Goal: Task Accomplishment & Management: Manage account settings

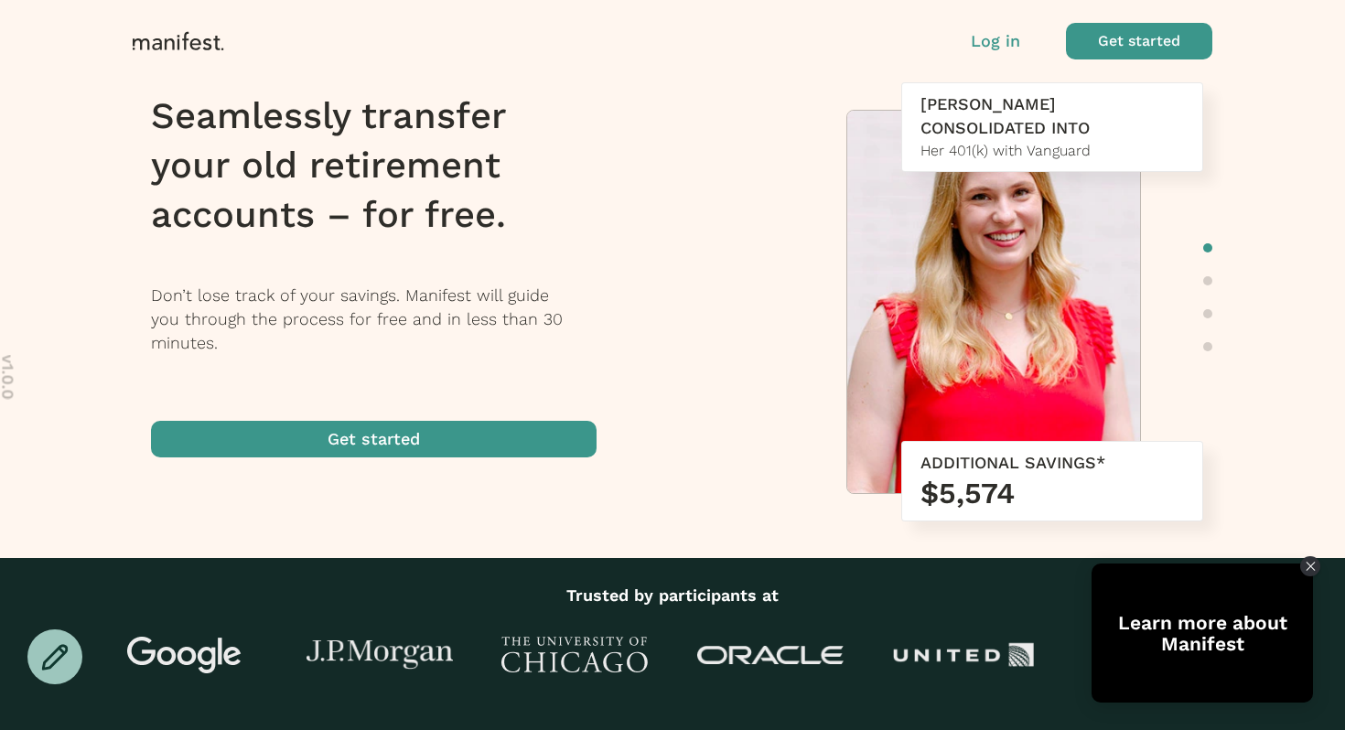
click at [991, 42] on p "Log in" at bounding box center [995, 41] width 49 height 24
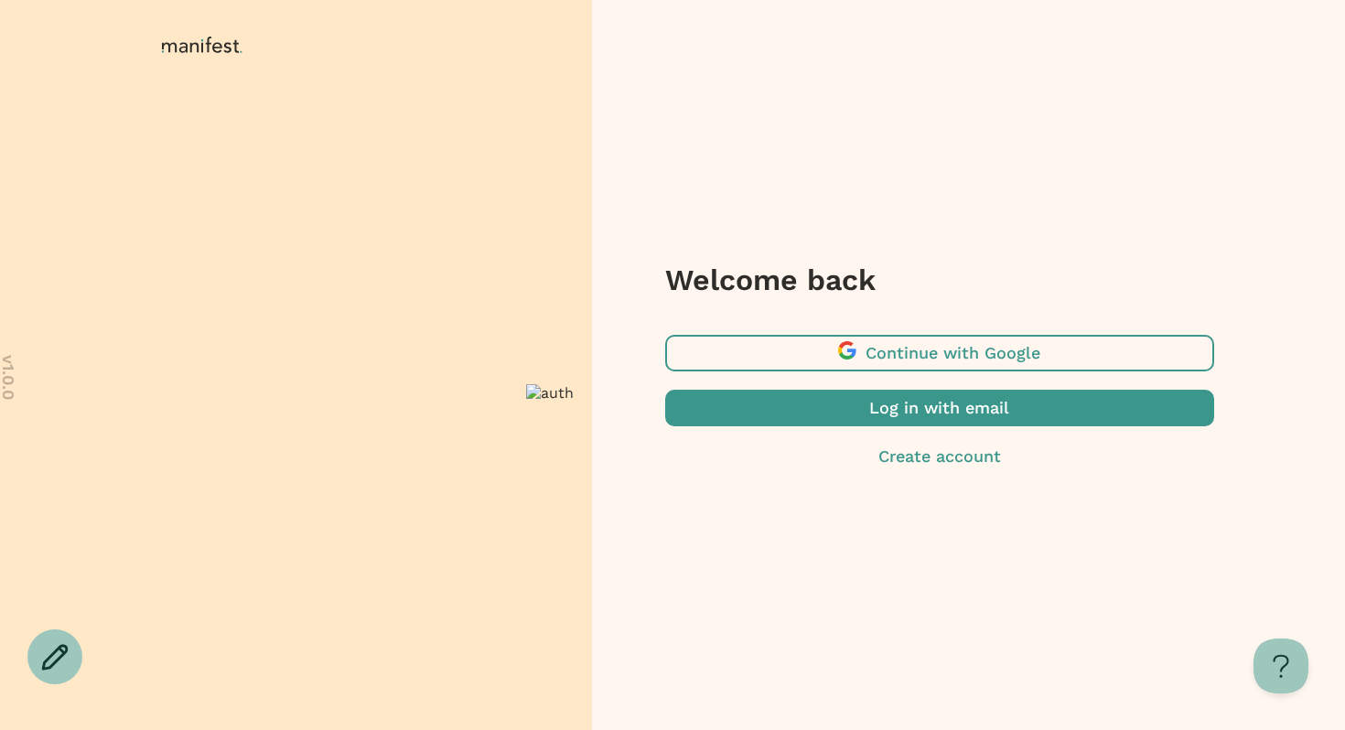
click at [788, 412] on span "button" at bounding box center [939, 408] width 549 height 37
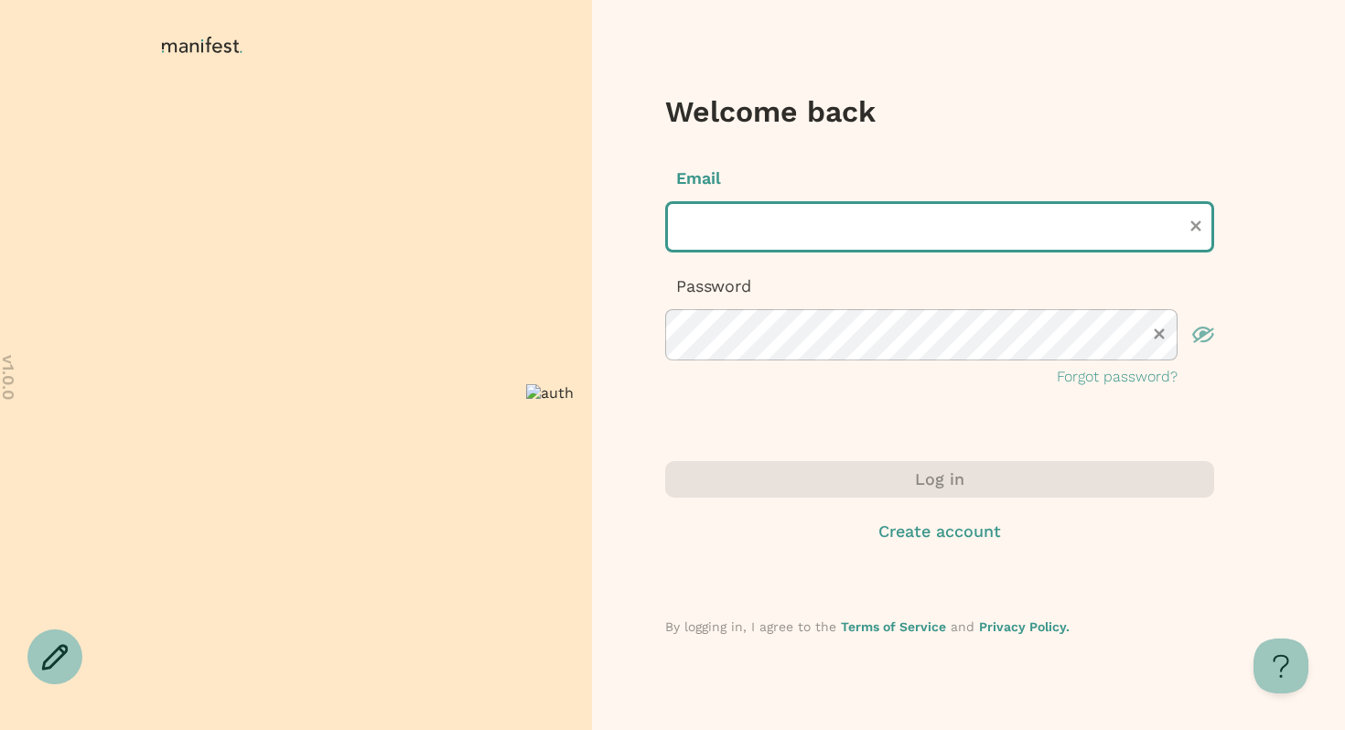
click at [735, 240] on input "text" at bounding box center [939, 226] width 549 height 51
type input "**********"
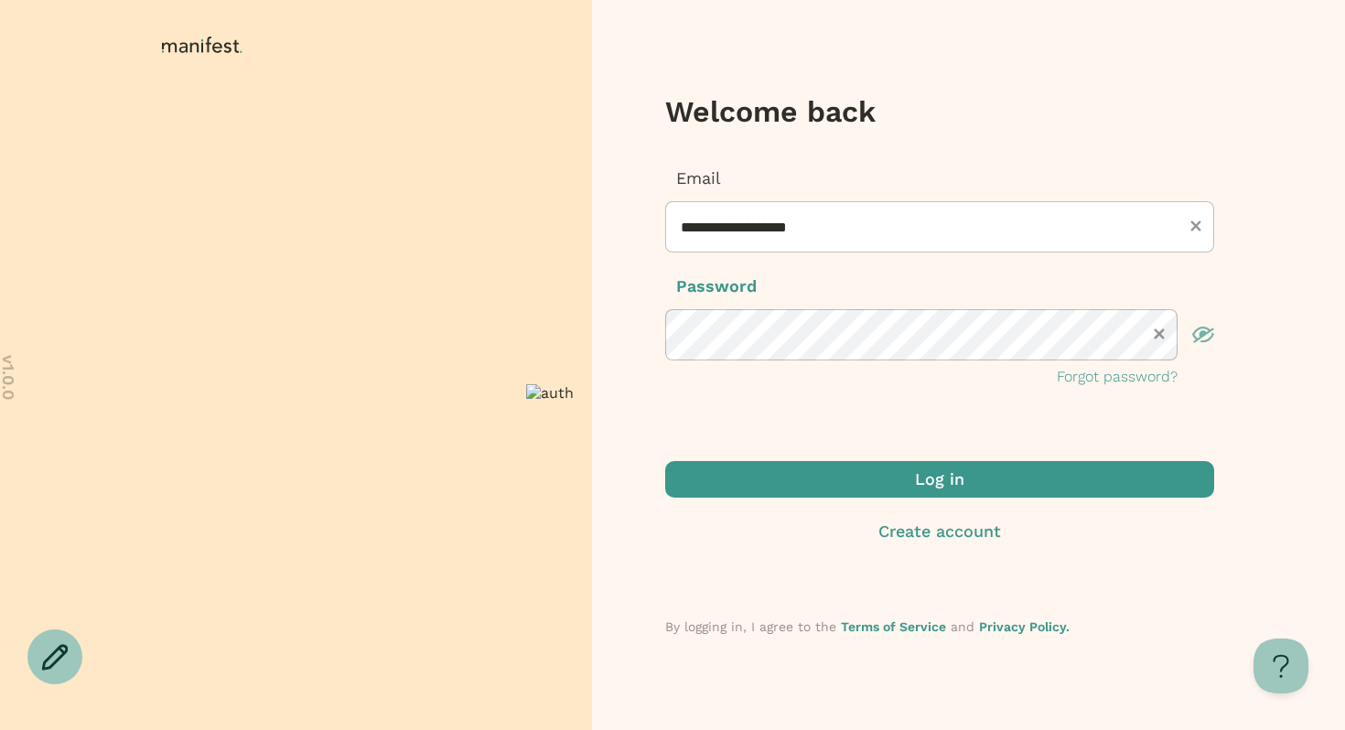
click at [806, 483] on span "submit" at bounding box center [939, 479] width 549 height 37
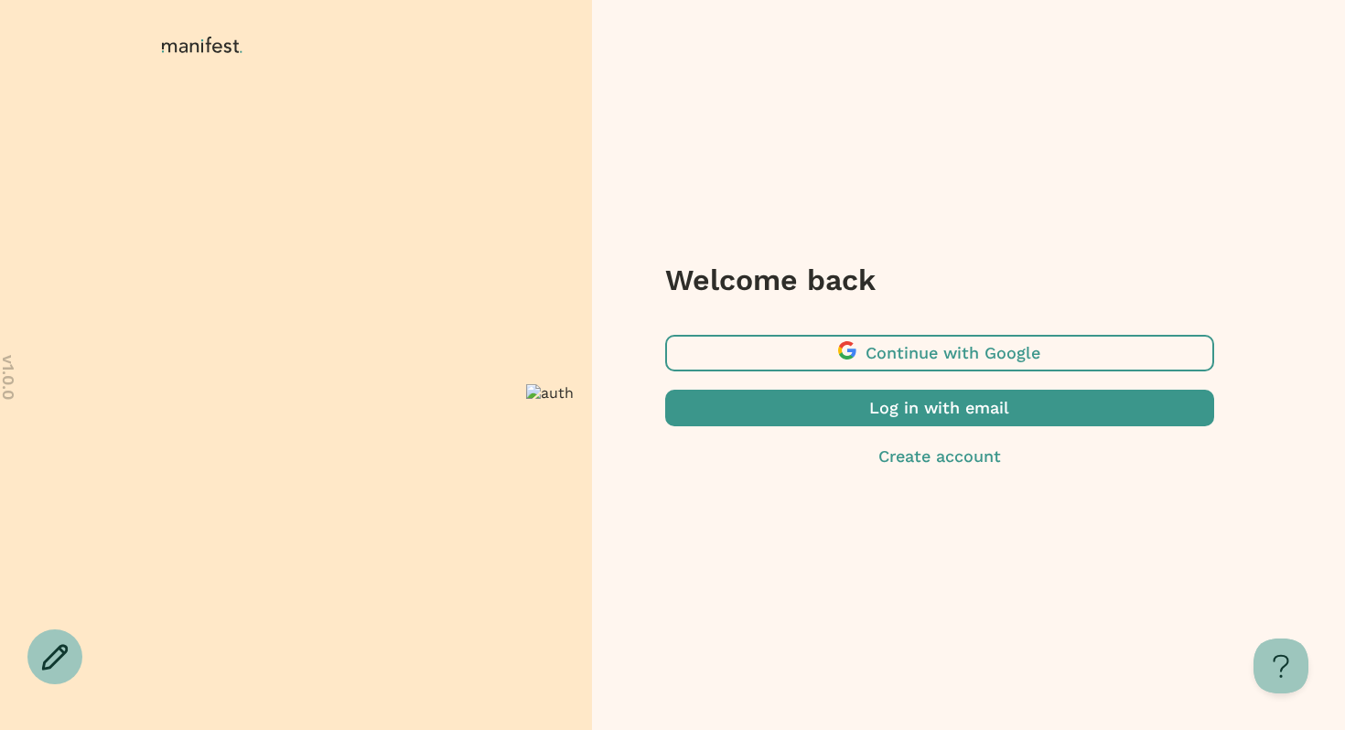
click at [906, 353] on span "button" at bounding box center [939, 353] width 549 height 37
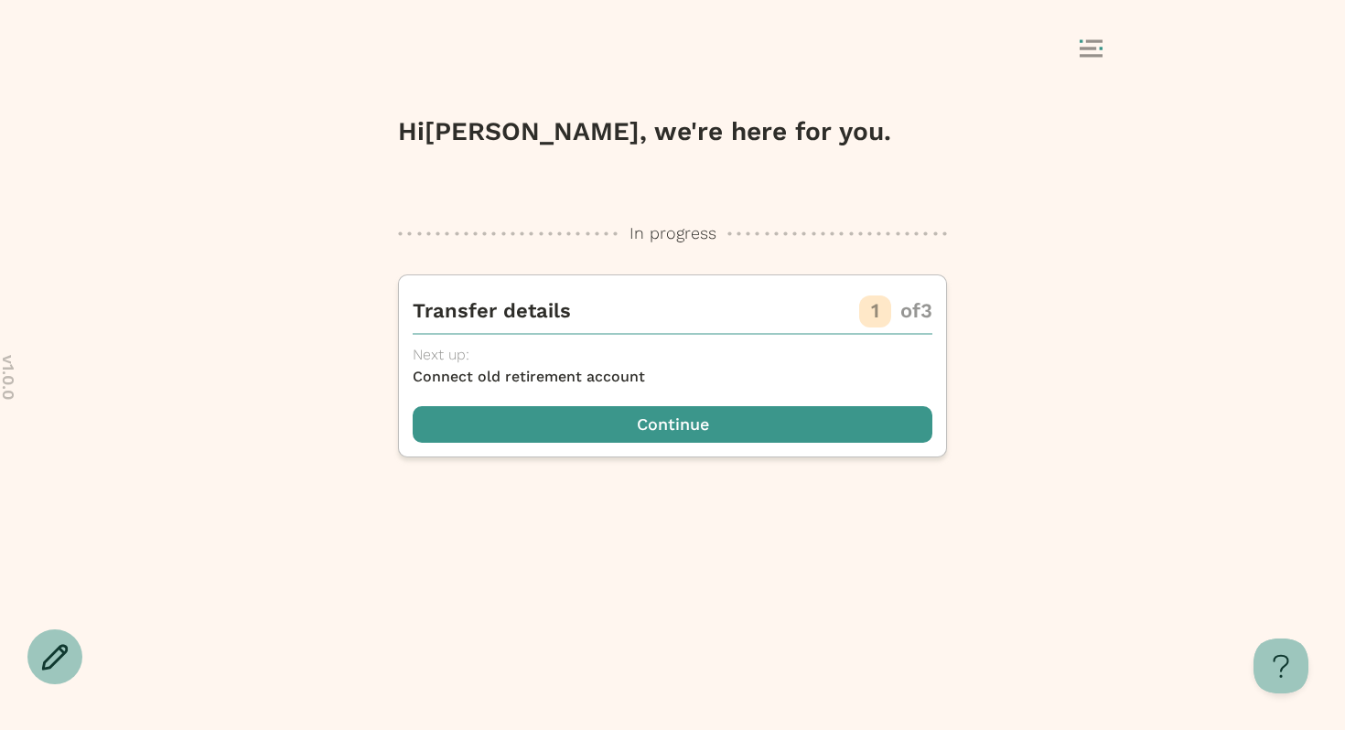
click at [1089, 70] on div at bounding box center [672, 50] width 1345 height 100
click at [1085, 48] on rect at bounding box center [1087, 48] width 16 height 3
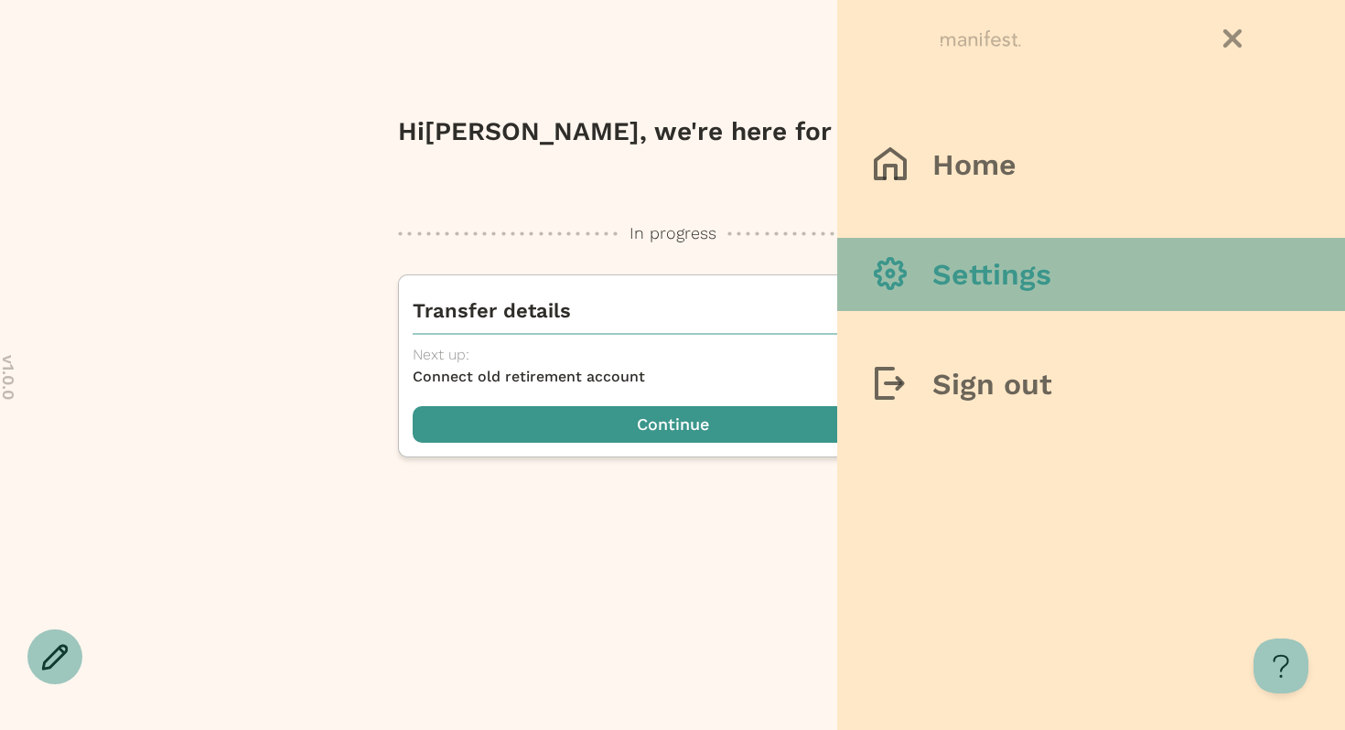
click at [992, 280] on h3 "Settings" at bounding box center [991, 274] width 119 height 37
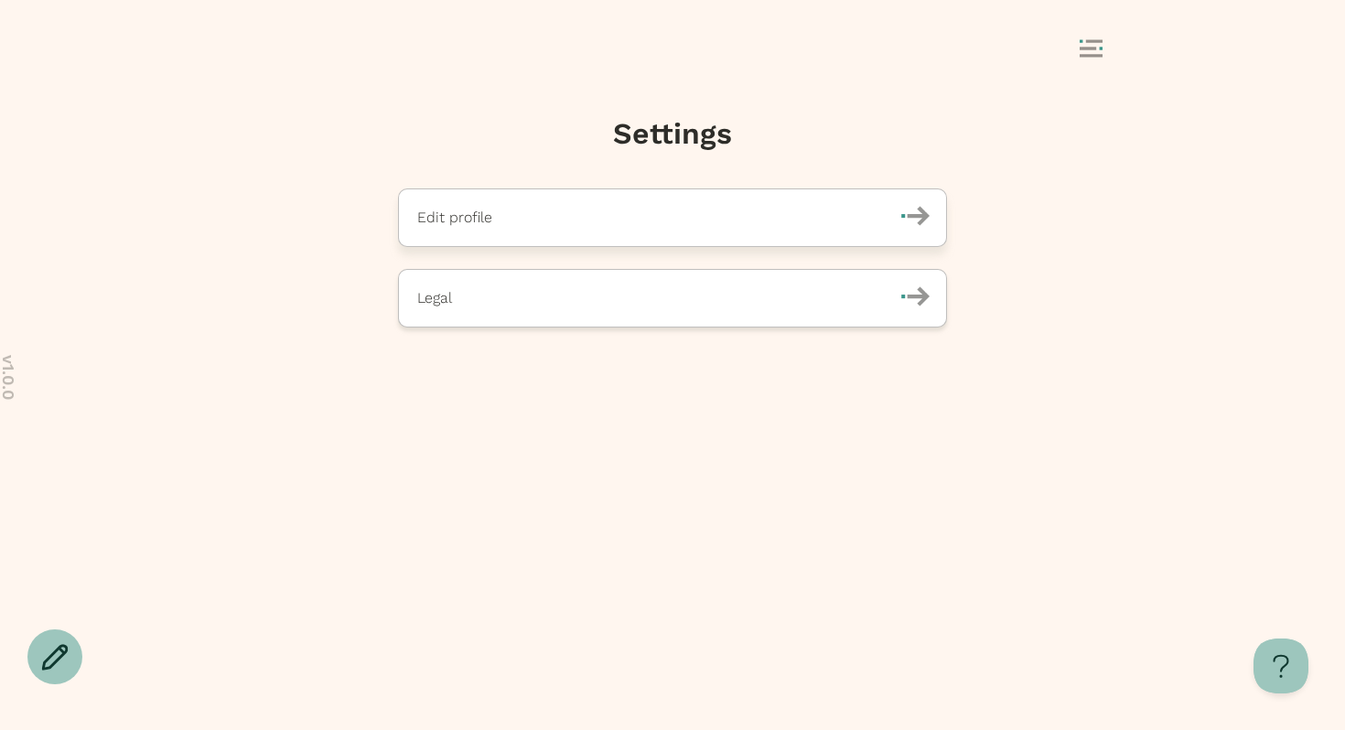
click at [702, 229] on div "Edit profile" at bounding box center [673, 217] width 512 height 35
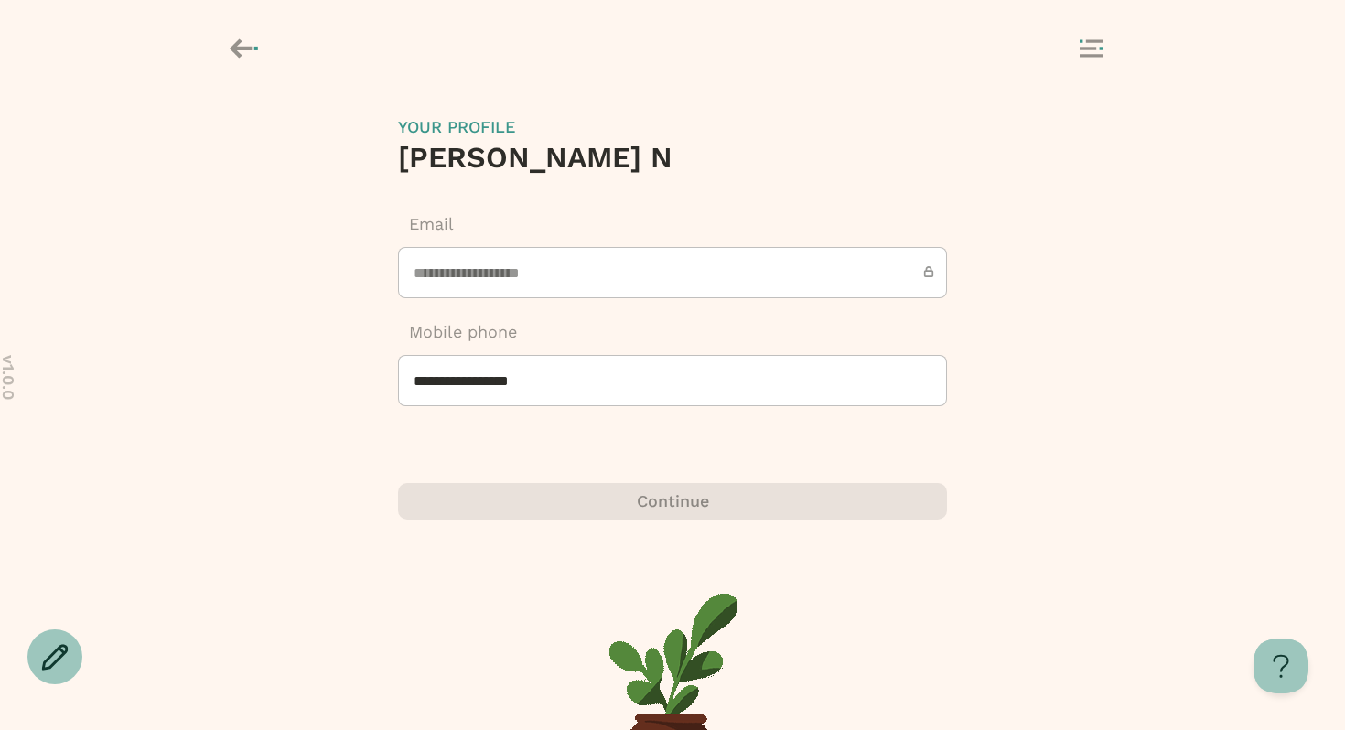
click at [1079, 43] on icon at bounding box center [1090, 48] width 23 height 18
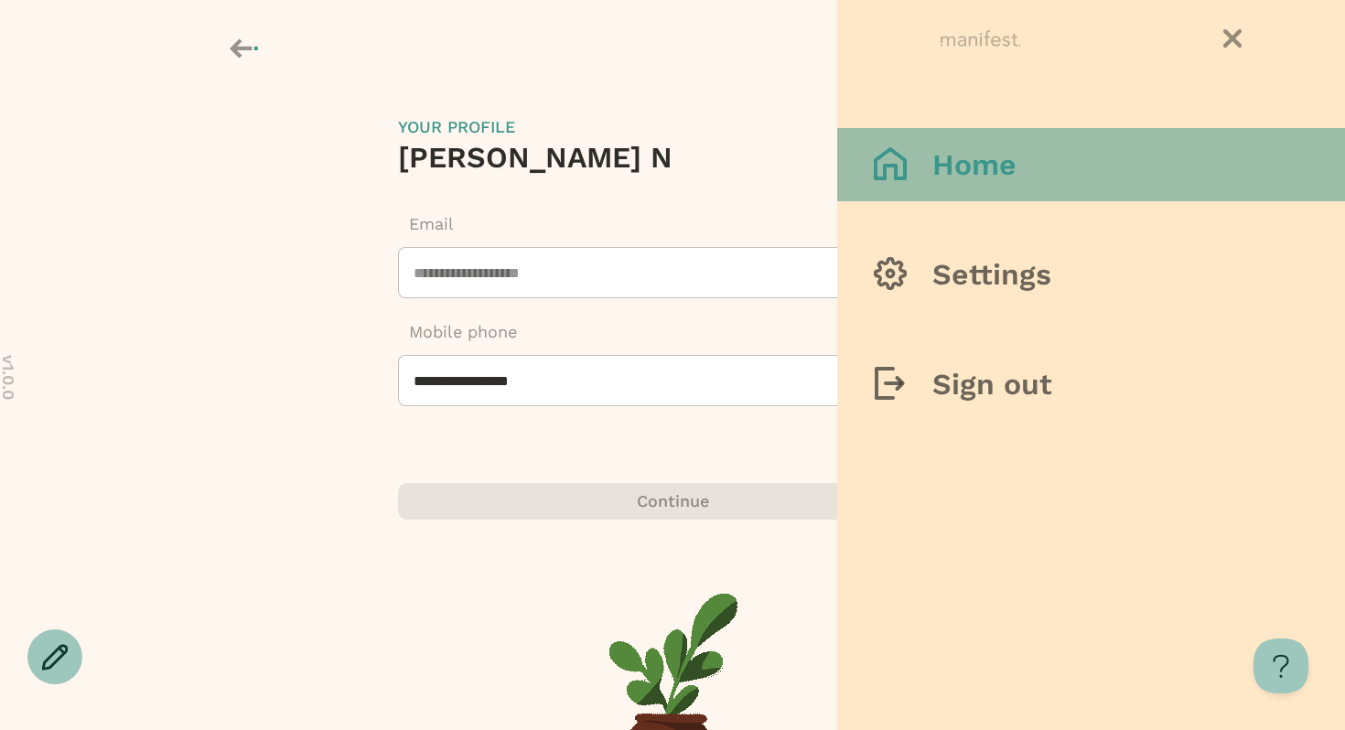
click at [1033, 160] on button "Home" at bounding box center [1091, 164] width 508 height 73
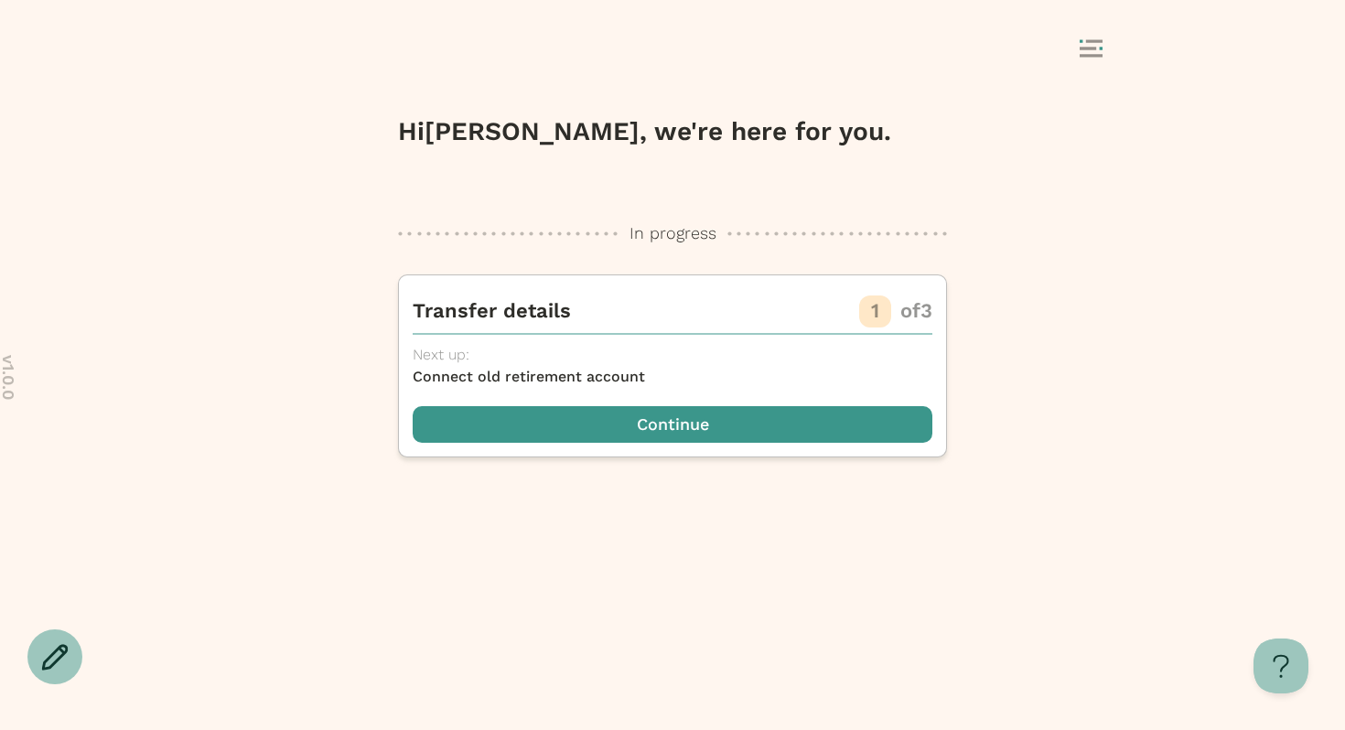
click at [1088, 50] on icon at bounding box center [1090, 48] width 23 height 18
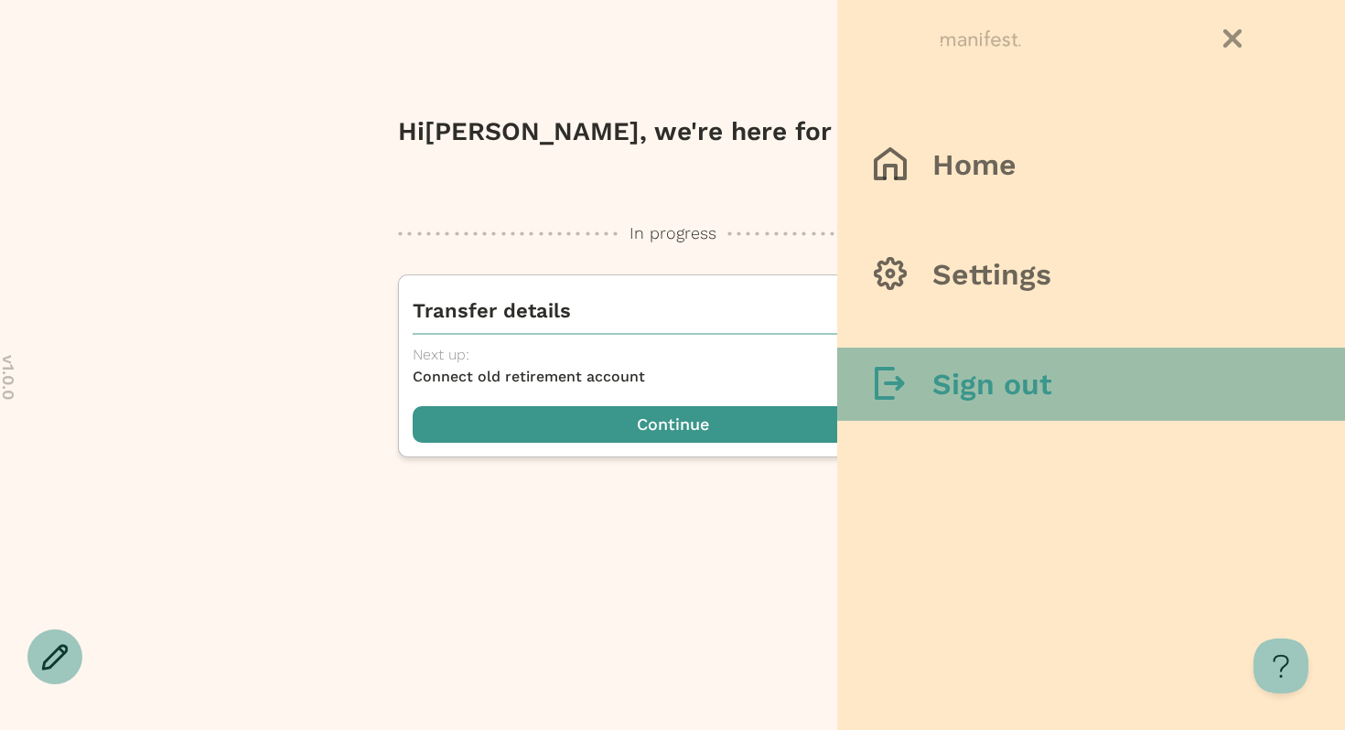
click at [997, 393] on h3 "Sign out" at bounding box center [992, 384] width 120 height 37
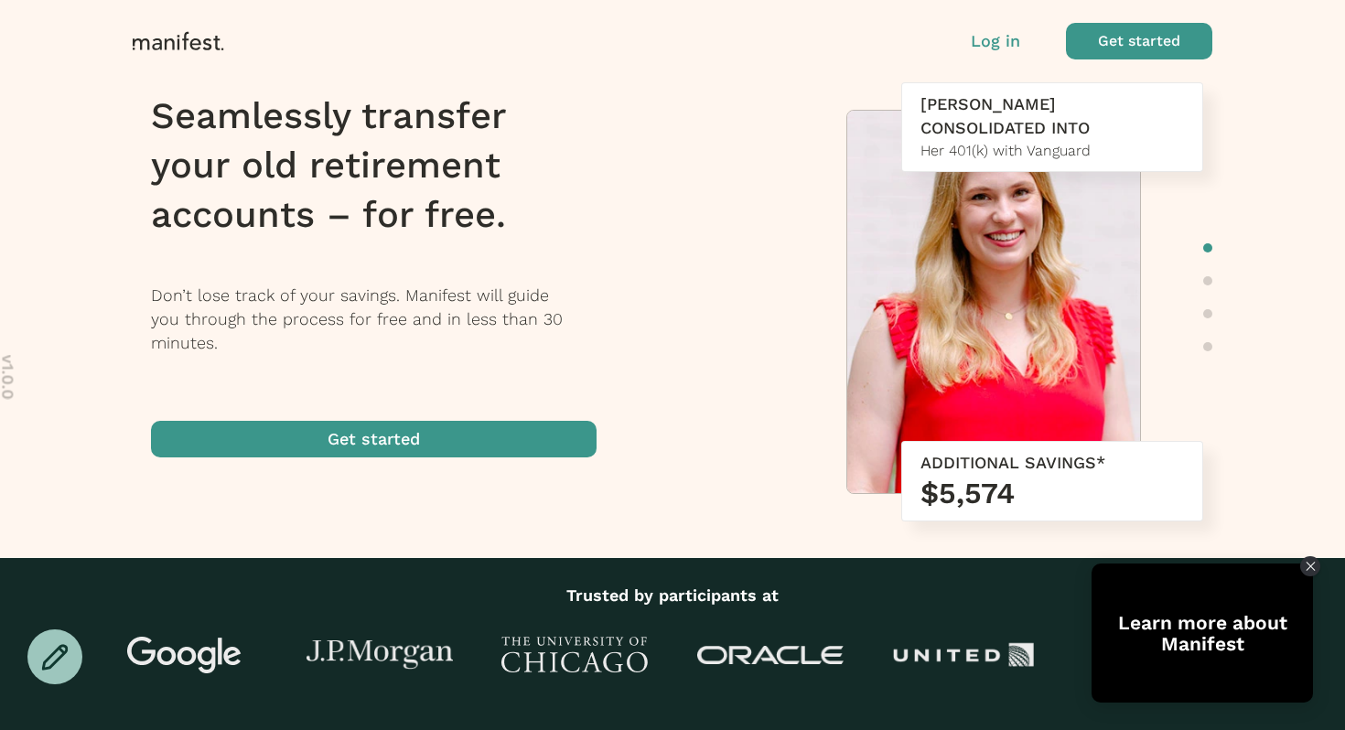
click at [1009, 30] on p "Log in" at bounding box center [995, 41] width 49 height 24
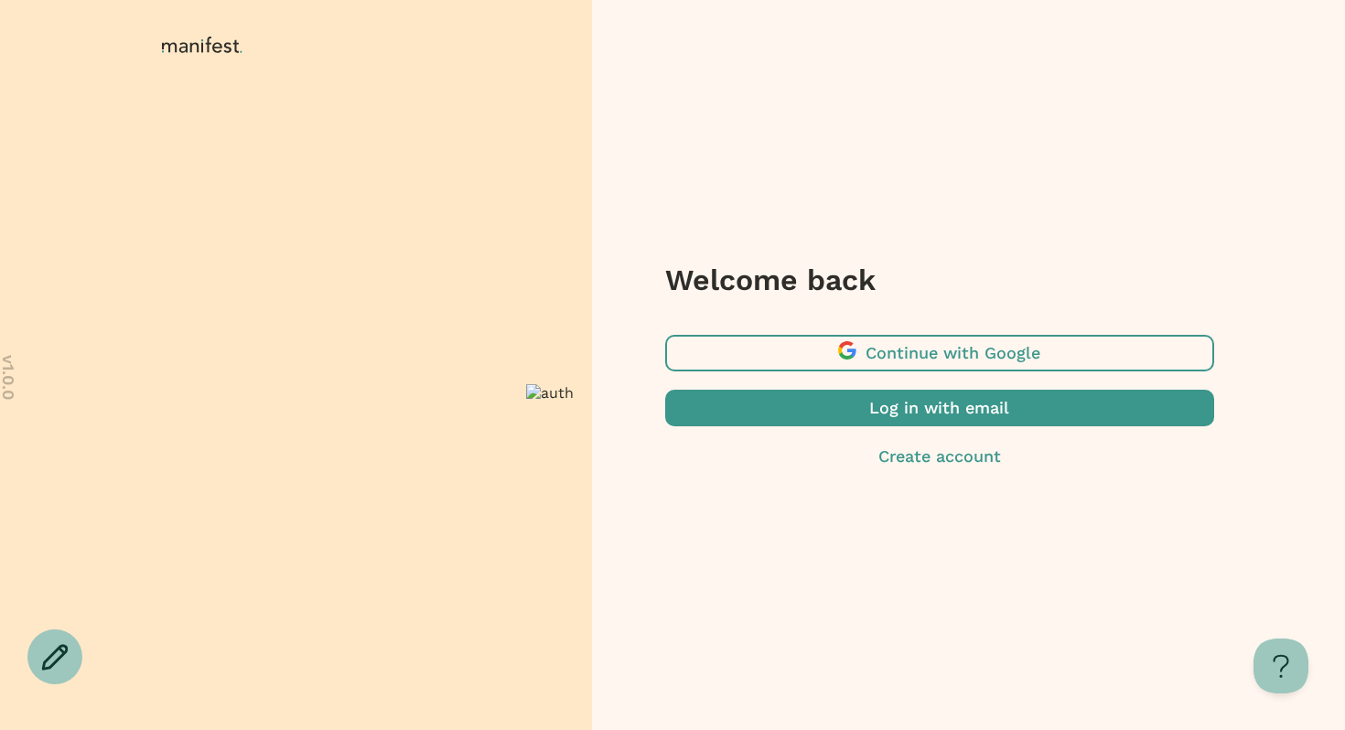
click at [785, 411] on span "button" at bounding box center [939, 408] width 549 height 37
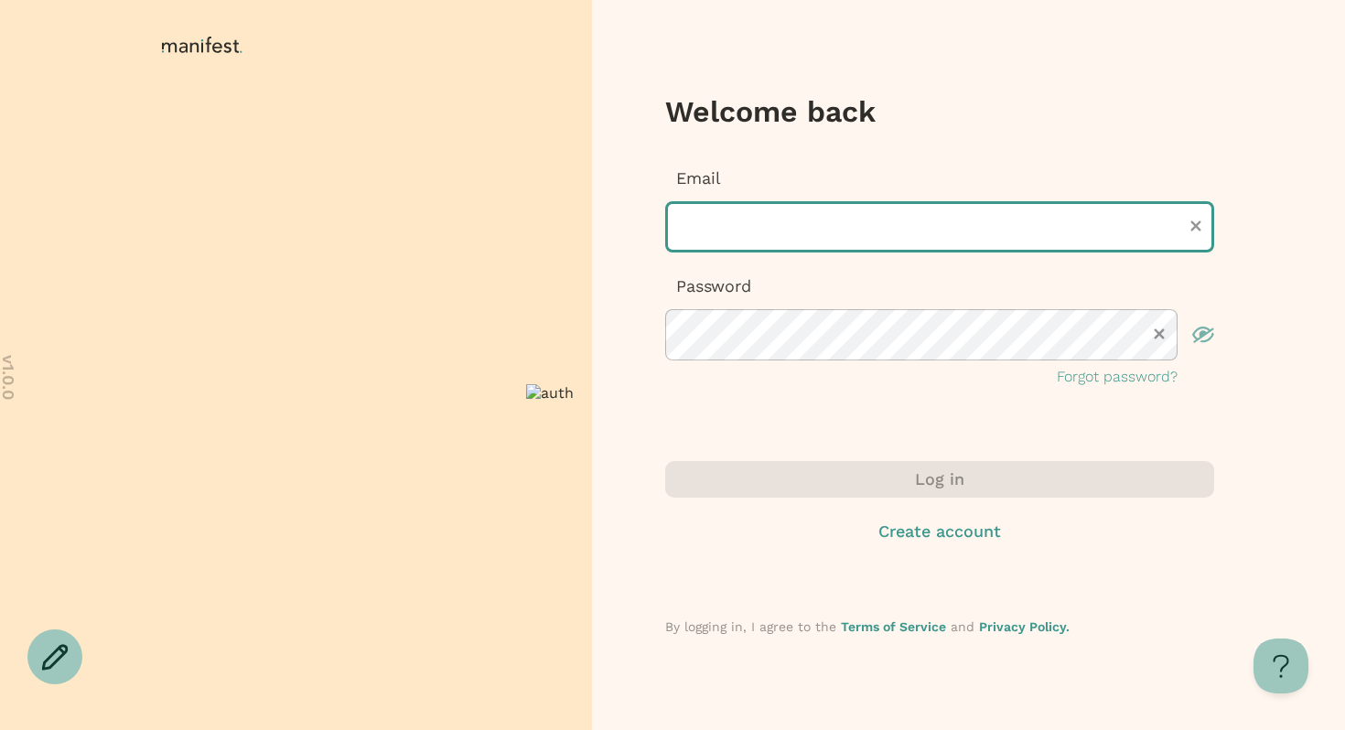
click at [731, 237] on input "text" at bounding box center [939, 226] width 549 height 51
type input "**********"
click at [1200, 211] on input "**********" at bounding box center [939, 226] width 549 height 51
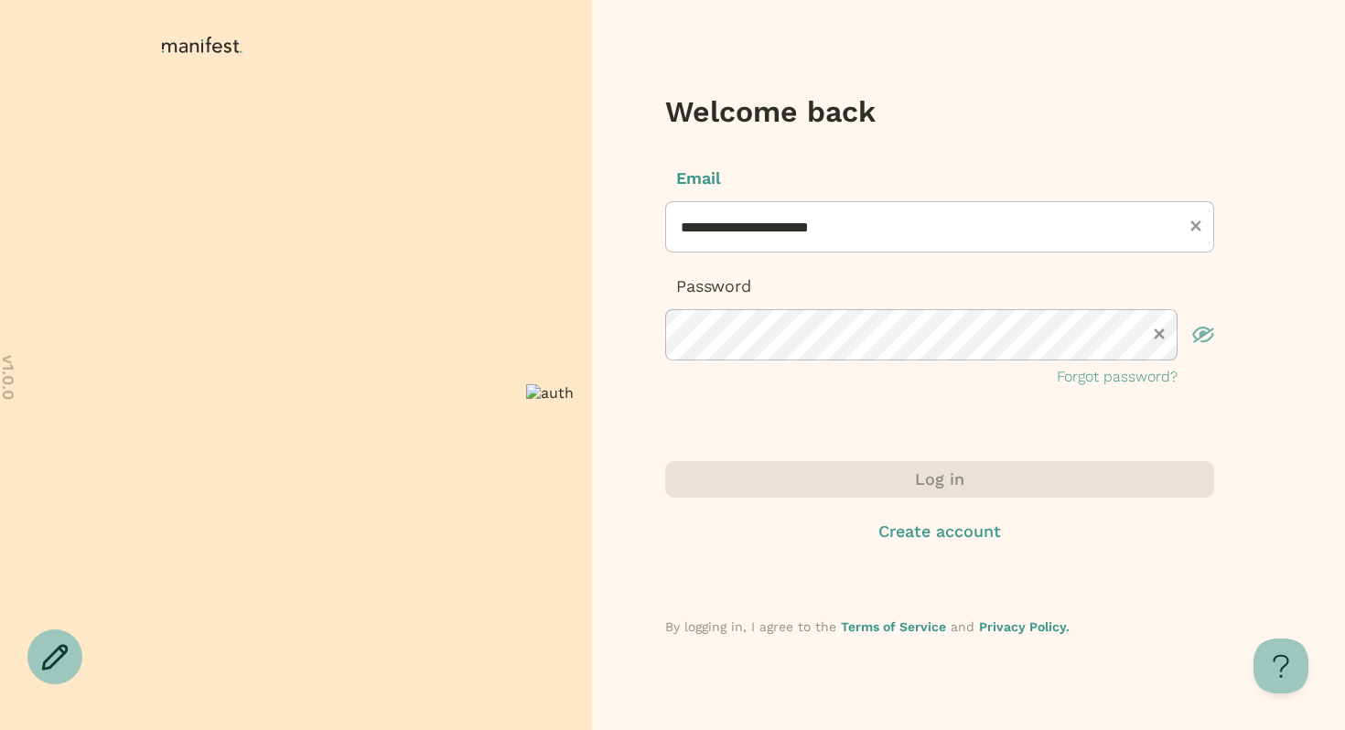
click at [1193, 219] on span at bounding box center [1195, 226] width 11 height 17
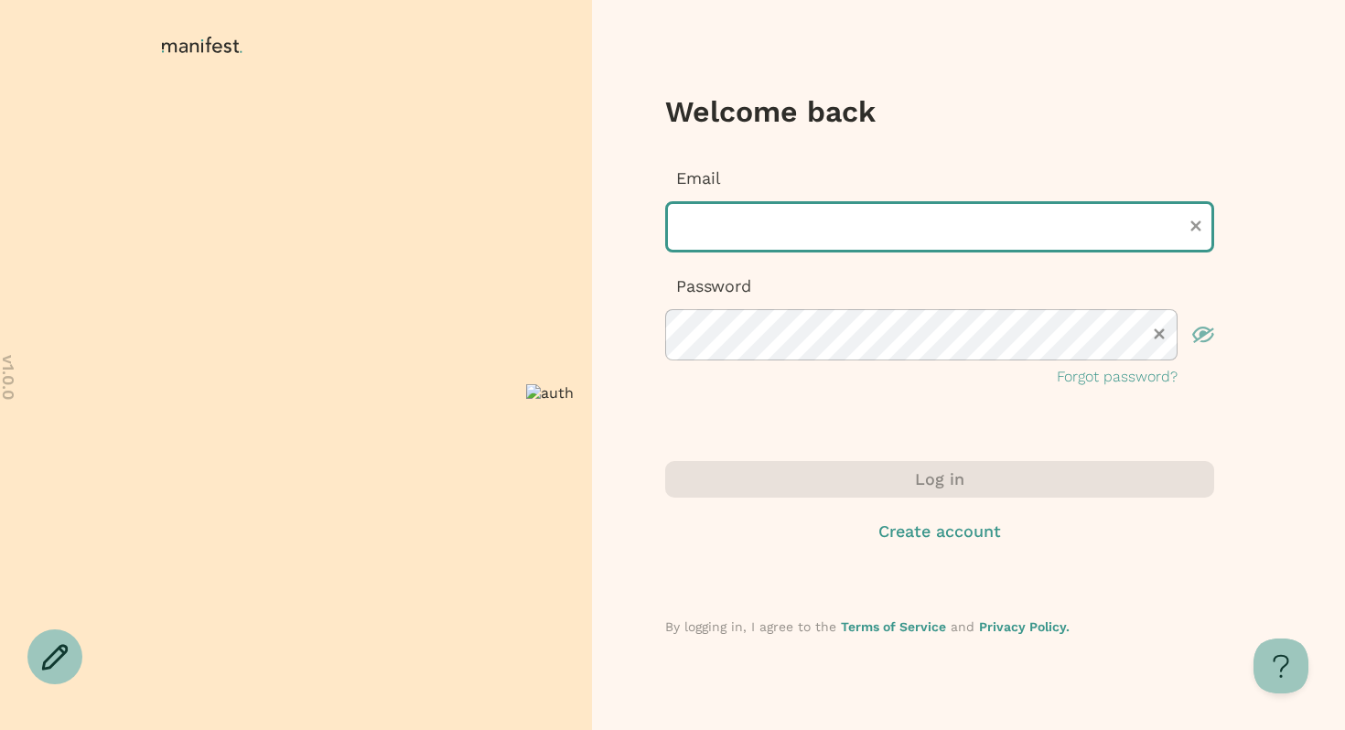
click at [993, 235] on input "text" at bounding box center [939, 226] width 549 height 51
type input "**********"
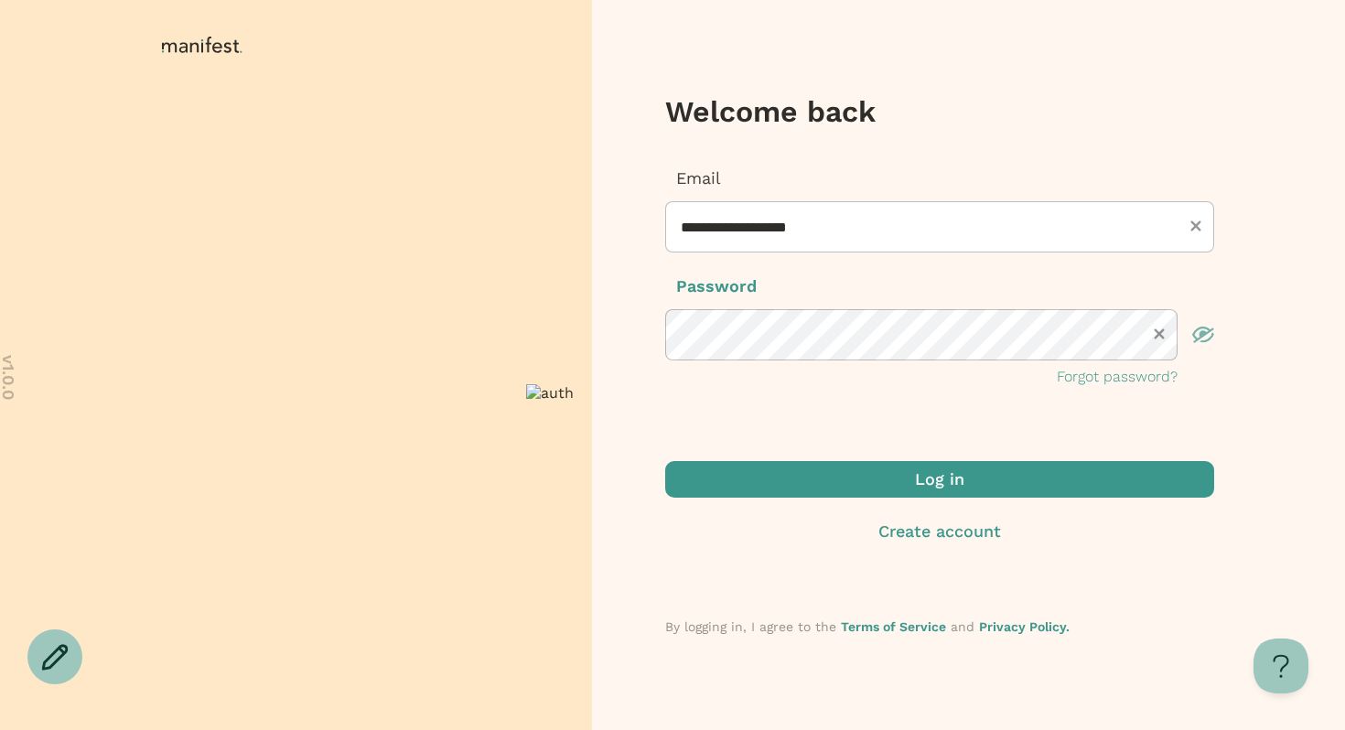
click at [894, 477] on span "submit" at bounding box center [939, 479] width 549 height 37
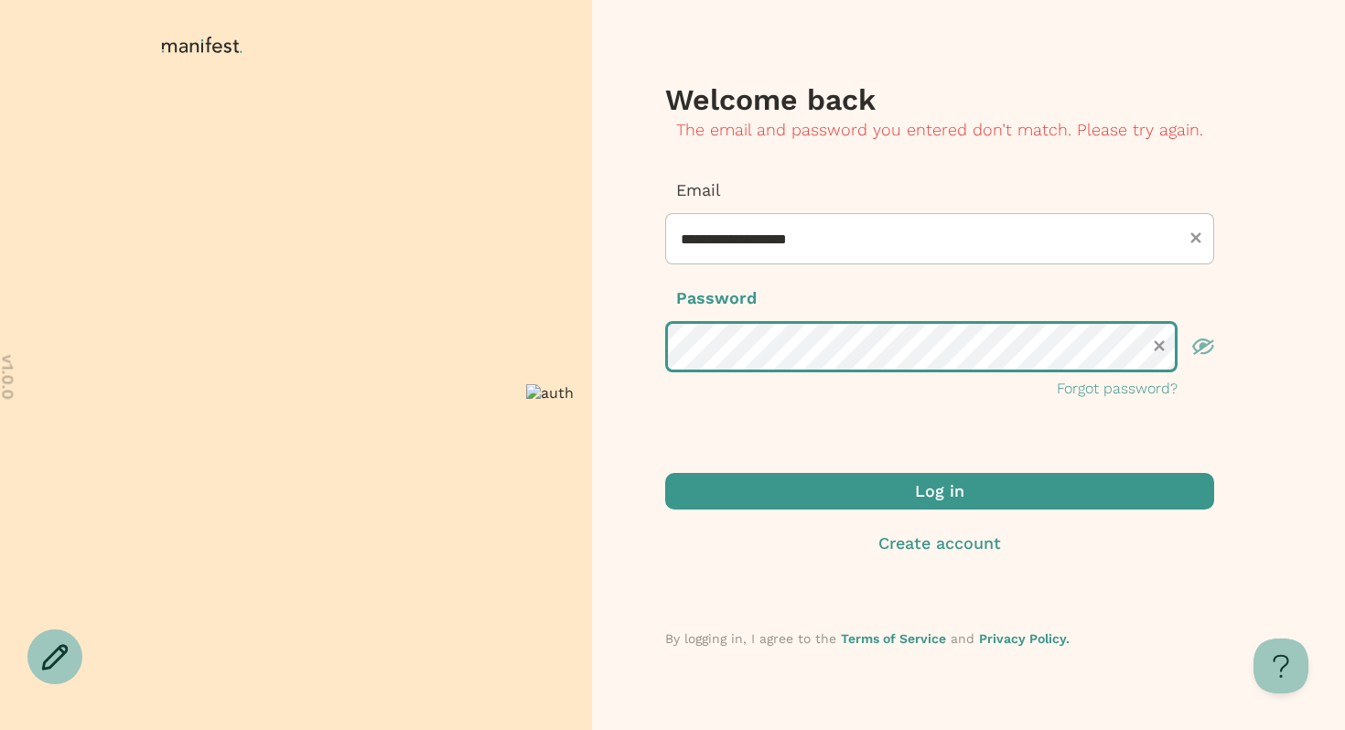
click at [552, 359] on div "**********" at bounding box center [672, 365] width 1345 height 730
click at [665, 473] on button "Log in" at bounding box center [939, 491] width 549 height 37
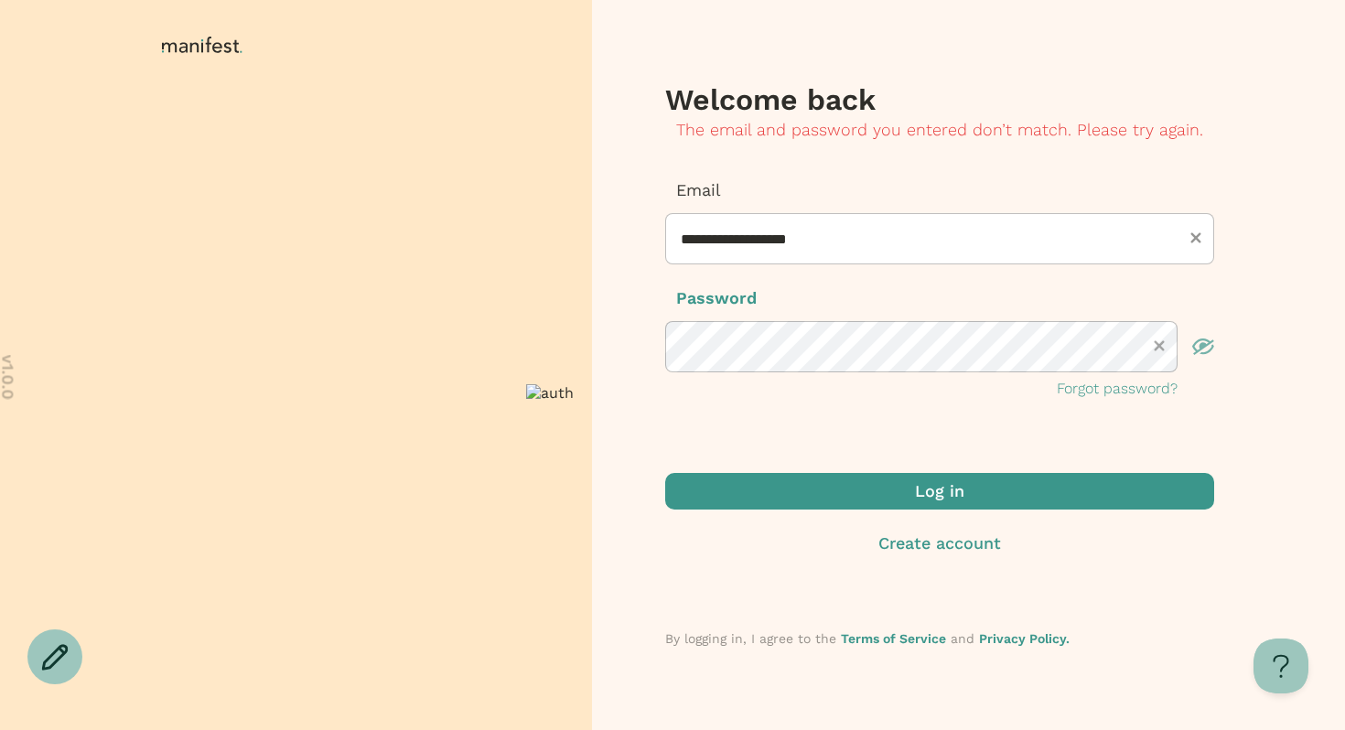
click at [1156, 348] on icon at bounding box center [1158, 345] width 10 height 10
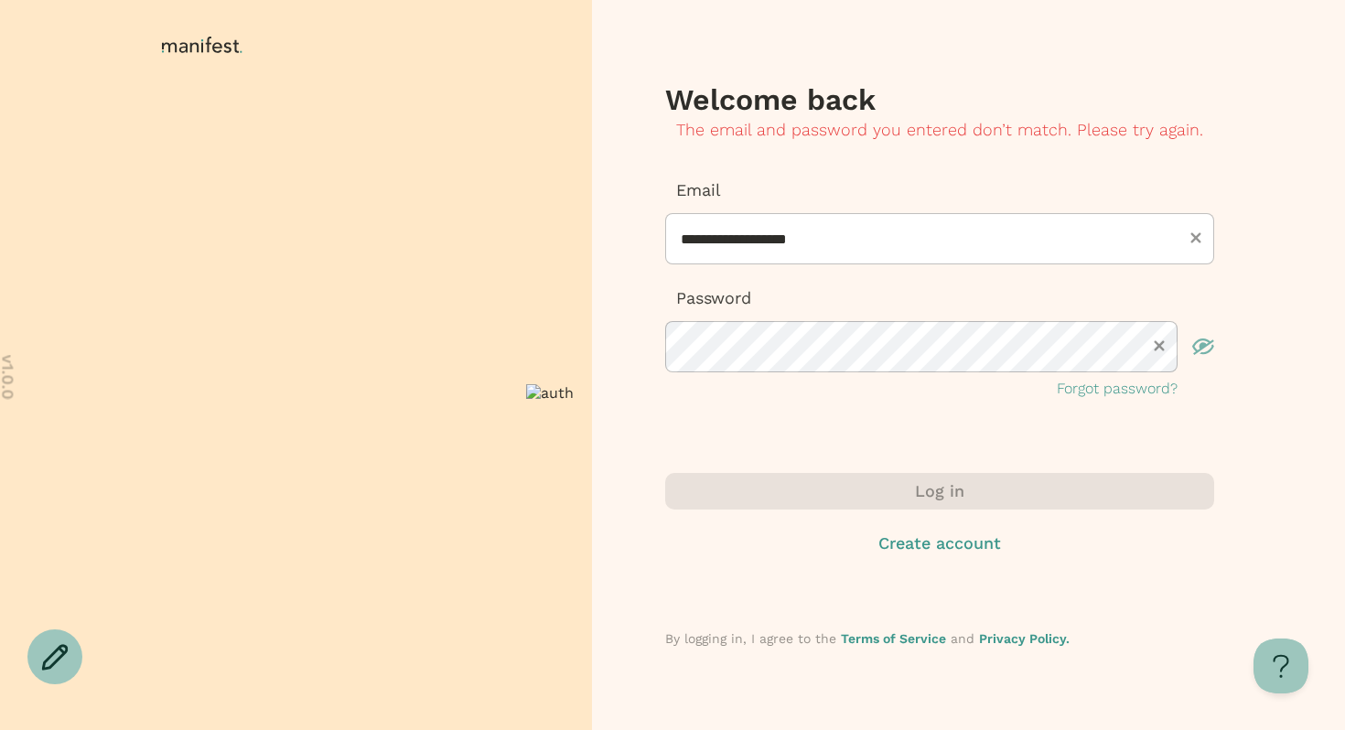
click at [222, 49] on icon at bounding box center [202, 45] width 80 height 16
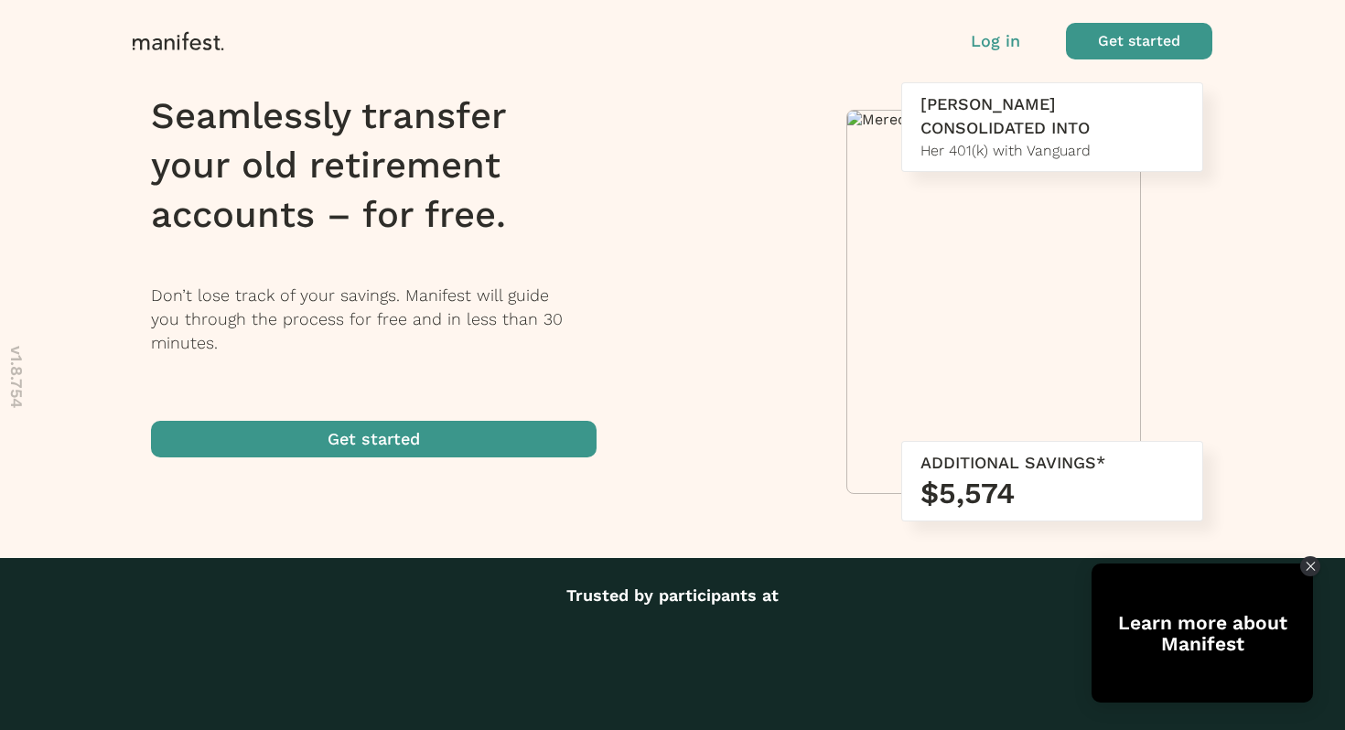
click at [992, 38] on p "Log in" at bounding box center [995, 41] width 49 height 24
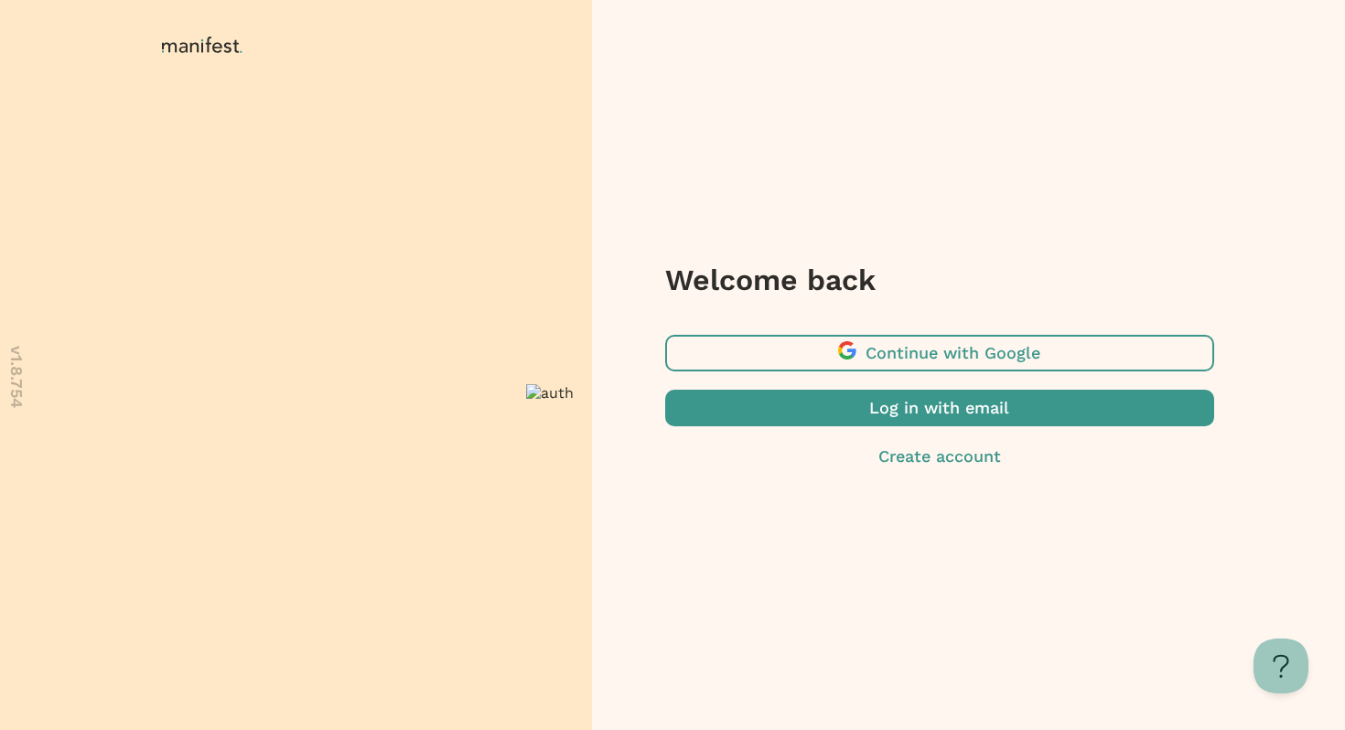
click at [854, 406] on span "button" at bounding box center [939, 408] width 549 height 37
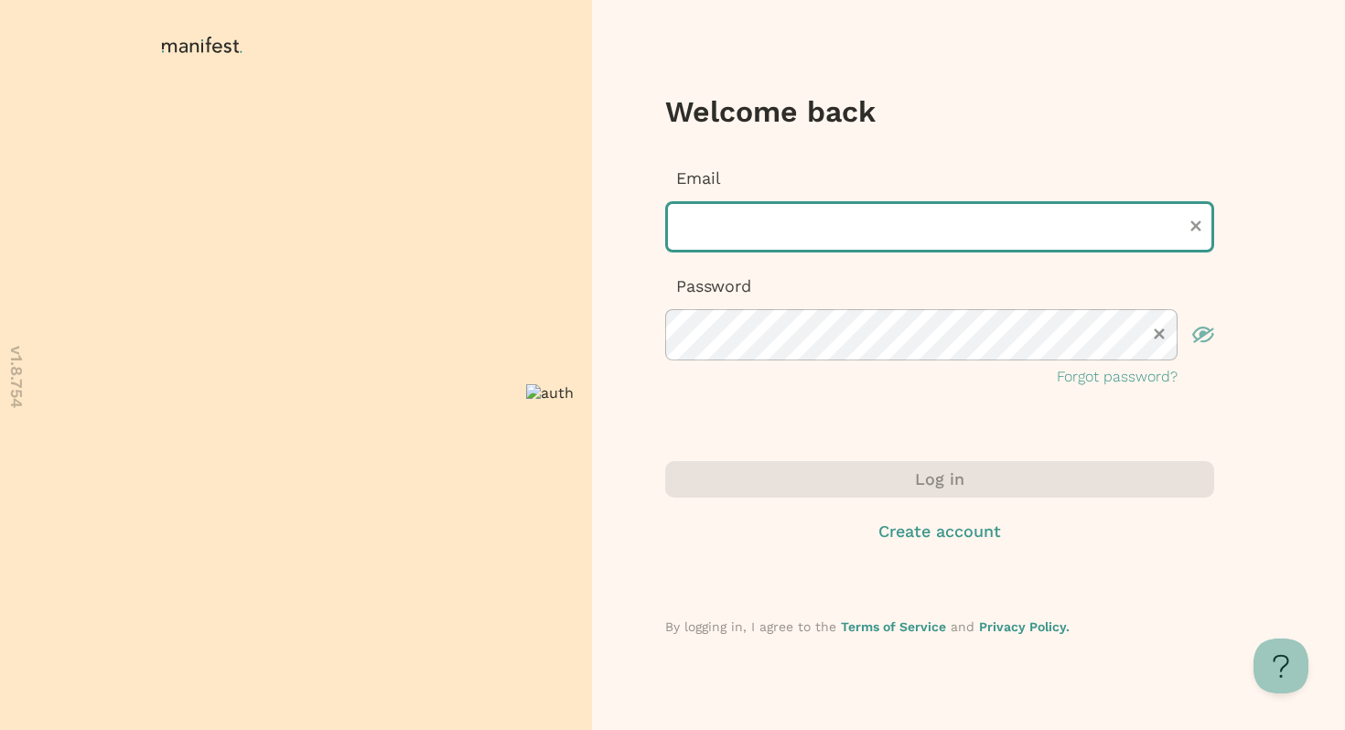
click at [711, 205] on input "text" at bounding box center [939, 226] width 549 height 51
type input "**********"
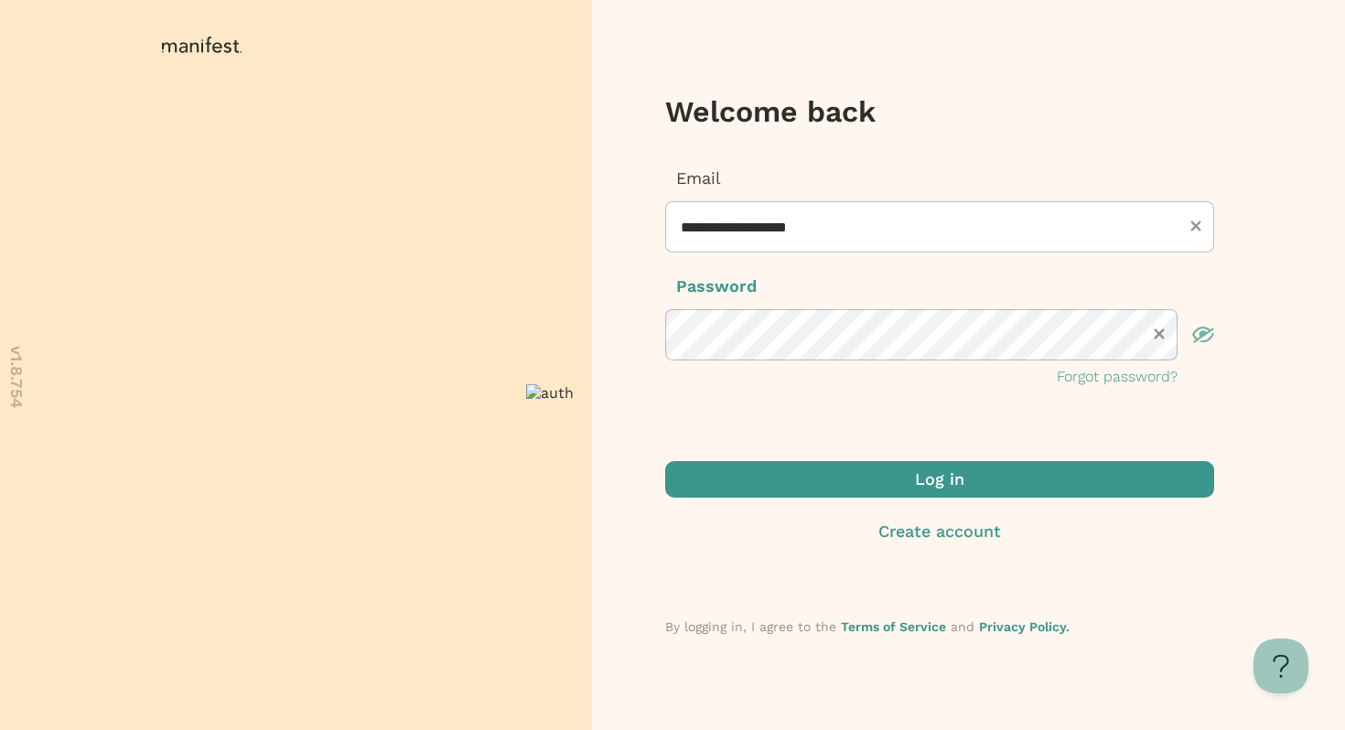
click at [885, 463] on span "submit" at bounding box center [939, 479] width 549 height 37
